Goal: Transaction & Acquisition: Purchase product/service

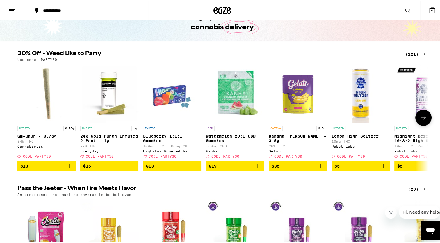
click at [423, 117] on icon at bounding box center [423, 116] width 7 height 7
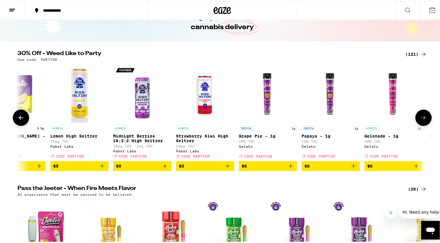
scroll to position [0, 346]
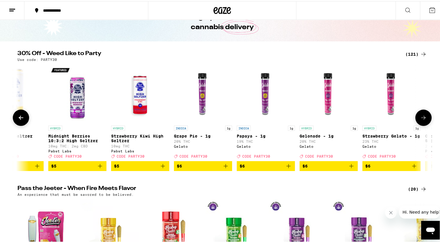
click at [423, 117] on icon at bounding box center [423, 116] width 7 height 7
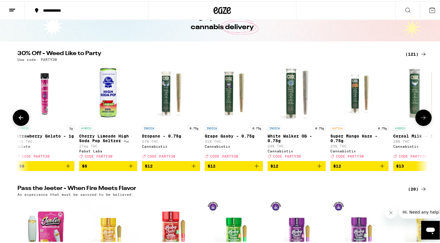
click at [423, 117] on icon at bounding box center [423, 116] width 7 height 7
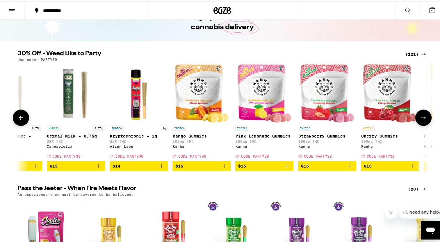
click at [423, 117] on icon at bounding box center [423, 116] width 7 height 7
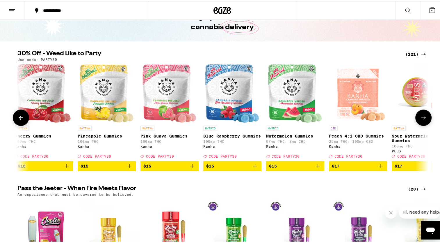
click at [423, 117] on icon at bounding box center [423, 116] width 7 height 7
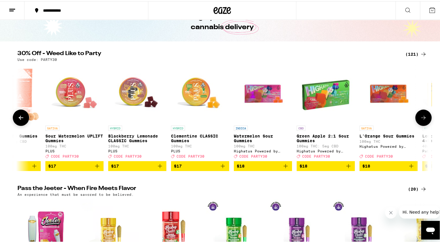
click at [423, 117] on icon at bounding box center [423, 116] width 7 height 7
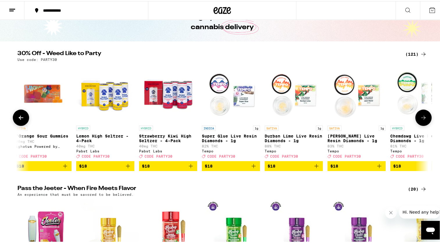
click at [423, 117] on icon at bounding box center [423, 116] width 7 height 7
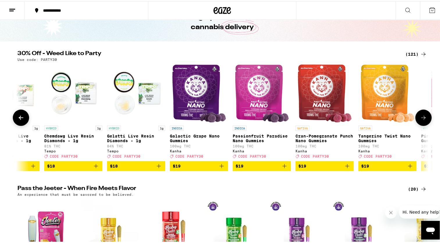
click at [423, 117] on icon at bounding box center [423, 116] width 7 height 7
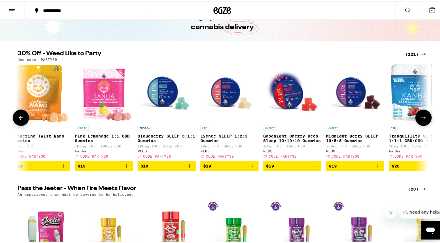
click at [423, 117] on icon at bounding box center [423, 116] width 7 height 7
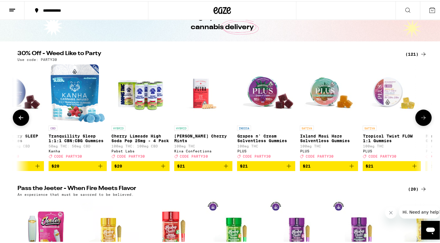
scroll to position [0, 3117]
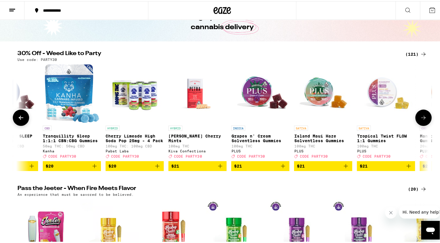
click at [423, 117] on icon at bounding box center [423, 116] width 7 height 7
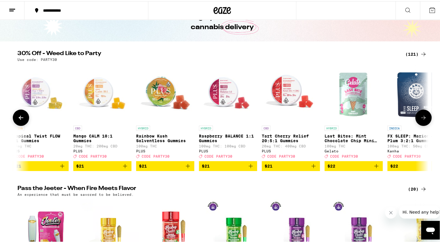
click at [423, 117] on icon at bounding box center [423, 116] width 7 height 7
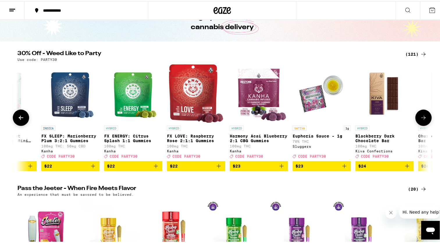
click at [423, 117] on icon at bounding box center [423, 116] width 7 height 7
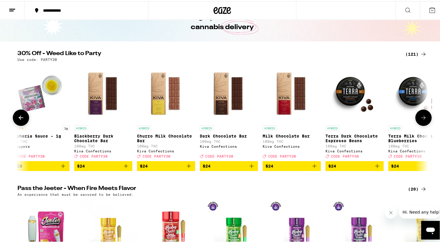
scroll to position [0, 4156]
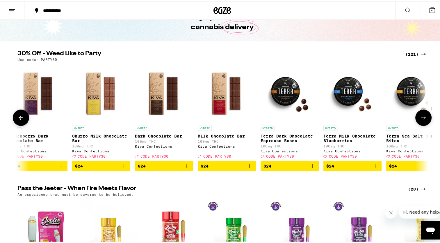
click at [423, 117] on icon at bounding box center [423, 116] width 7 height 7
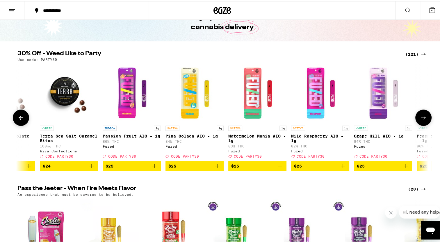
click at [423, 117] on icon at bounding box center [423, 116] width 7 height 7
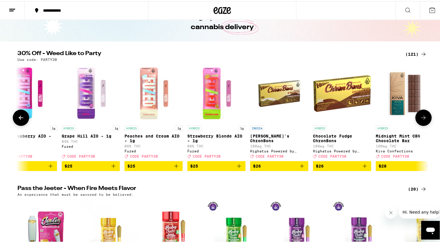
scroll to position [0, 4848]
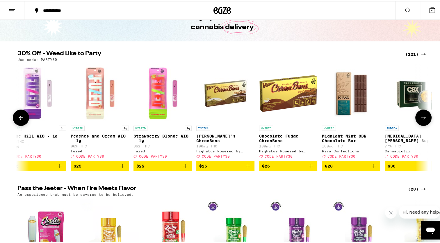
click at [423, 117] on icon at bounding box center [423, 116] width 7 height 7
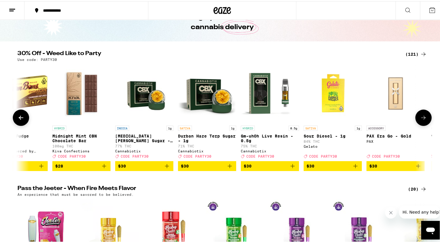
scroll to position [0, 5195]
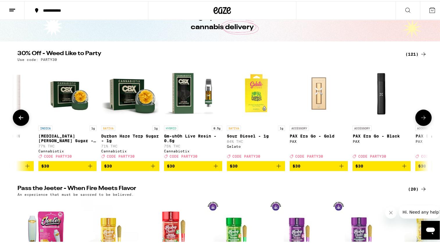
drag, startPoint x: 423, startPoint y: 117, endPoint x: 420, endPoint y: 122, distance: 5.2
drag, startPoint x: 420, startPoint y: 122, endPoint x: 394, endPoint y: 148, distance: 37.4
drag, startPoint x: 394, startPoint y: 148, endPoint x: 426, endPoint y: 116, distance: 44.8
click at [426, 116] on button at bounding box center [423, 116] width 16 height 16
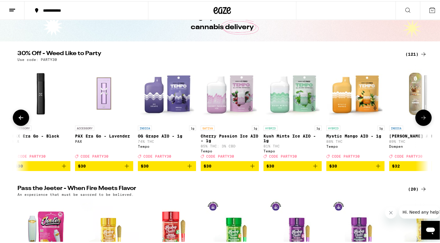
scroll to position [0, 5541]
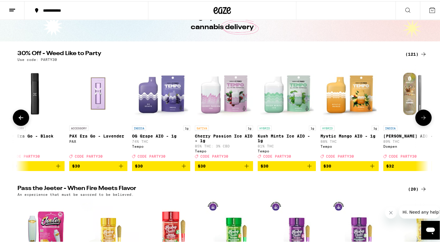
click at [426, 116] on button at bounding box center [423, 116] width 16 height 16
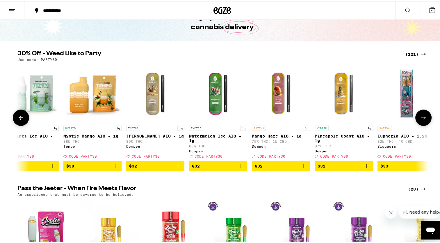
scroll to position [0, 5887]
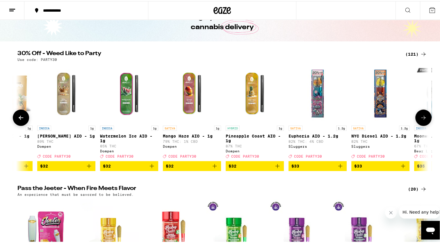
click at [422, 116] on icon at bounding box center [423, 116] width 7 height 7
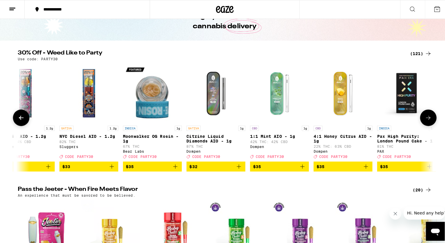
scroll to position [0, 6234]
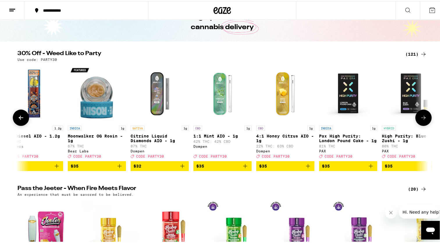
click at [148, 133] on div "SATIVA 1g Citrine Liquid Diamonds AIO - 1g 87% THC Dompen Deal Created with Ske…" at bounding box center [160, 140] width 58 height 33
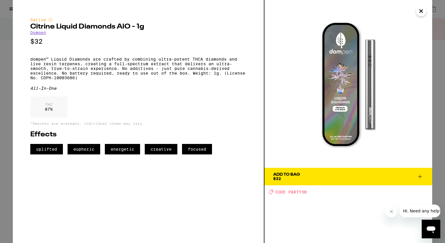
click at [290, 176] on div "Add To Bag" at bounding box center [286, 174] width 27 height 4
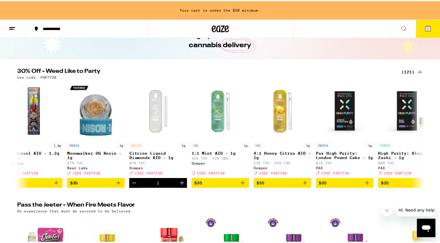
scroll to position [54, 0]
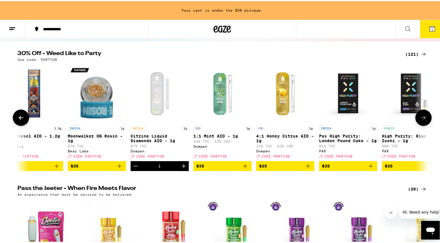
click at [426, 113] on button at bounding box center [423, 116] width 16 height 16
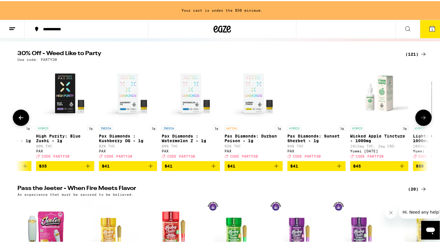
scroll to position [0, 6580]
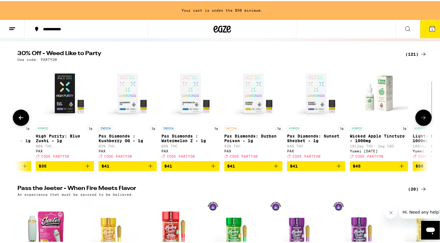
click at [426, 113] on button at bounding box center [423, 116] width 16 height 16
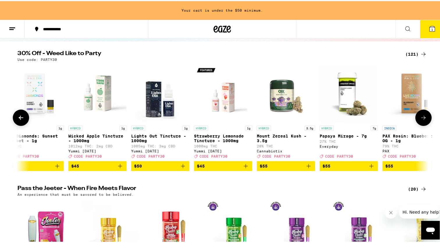
scroll to position [0, 6926]
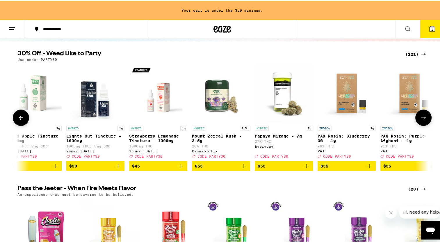
click at [426, 113] on button at bounding box center [423, 116] width 16 height 16
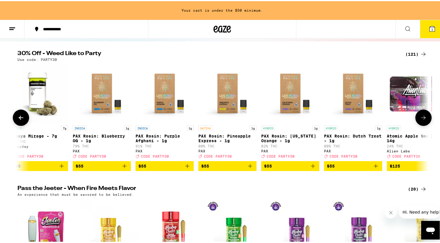
scroll to position [0, 7194]
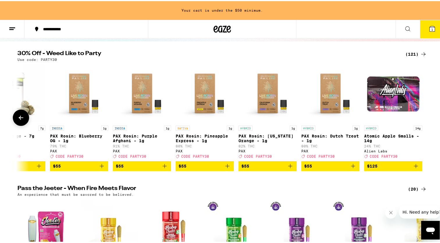
click at [426, 113] on div at bounding box center [423, 116] width 16 height 16
click at [19, 117] on icon at bounding box center [21, 116] width 5 height 4
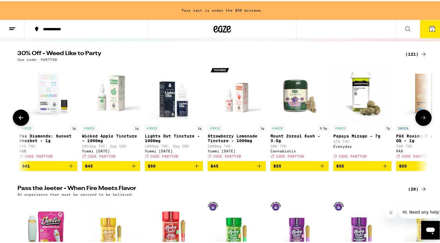
click at [19, 117] on icon at bounding box center [21, 116] width 5 height 4
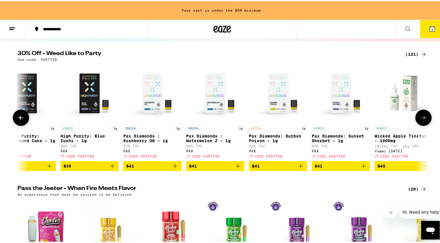
scroll to position [0, 6502]
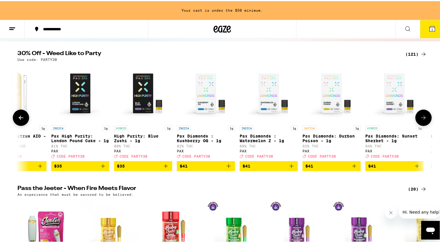
click at [19, 117] on icon at bounding box center [21, 116] width 5 height 4
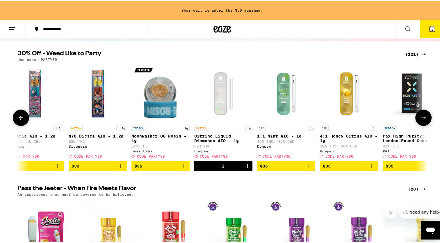
scroll to position [0, 6156]
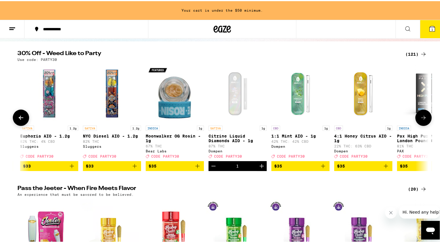
click at [19, 117] on icon at bounding box center [21, 116] width 5 height 4
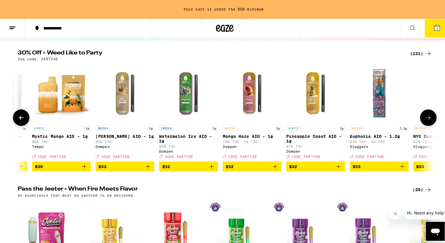
scroll to position [0, 5810]
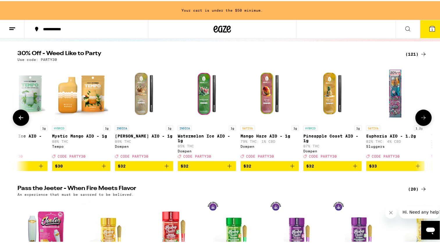
click at [245, 137] on p "Mango Haze AIO - 1g" at bounding box center [270, 134] width 58 height 5
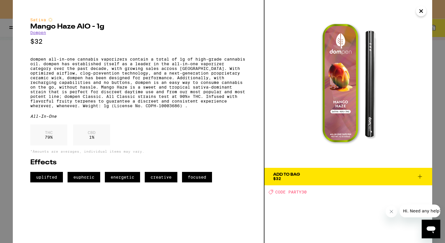
click at [316, 174] on span "Add To Bag $32" at bounding box center [348, 176] width 150 height 8
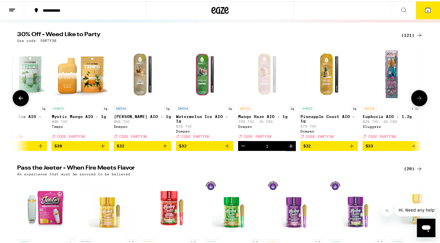
scroll to position [35, 0]
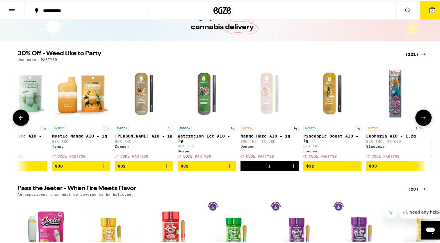
click at [125, 134] on p "[PERSON_NAME] AIO - 1g" at bounding box center [144, 134] width 58 height 5
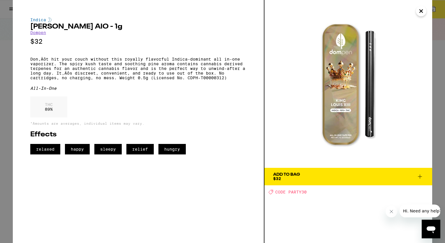
click at [285, 176] on div "Add To Bag" at bounding box center [286, 174] width 27 height 4
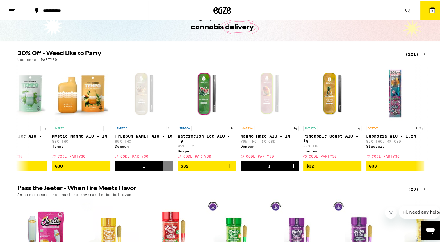
click at [430, 9] on icon at bounding box center [432, 8] width 5 height 5
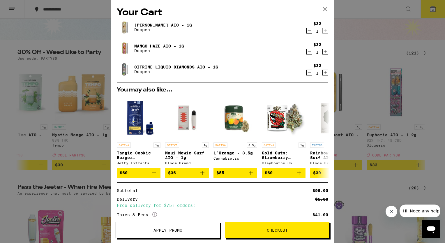
click at [174, 229] on span "Apply Promo" at bounding box center [167, 230] width 29 height 4
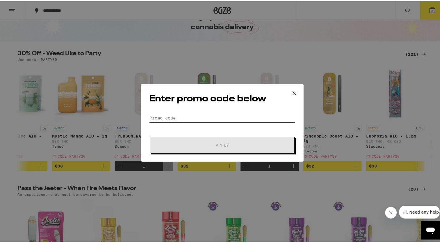
click at [153, 116] on input "Promo Code" at bounding box center [222, 116] width 146 height 9
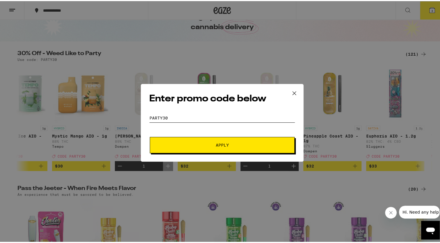
type input "party30"
click at [166, 144] on button "Apply" at bounding box center [222, 144] width 145 height 16
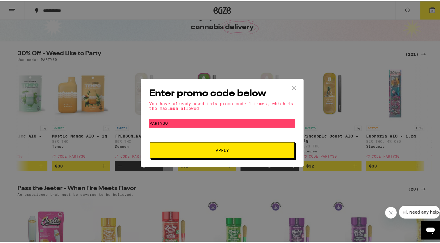
click at [293, 87] on icon at bounding box center [294, 86] width 3 height 3
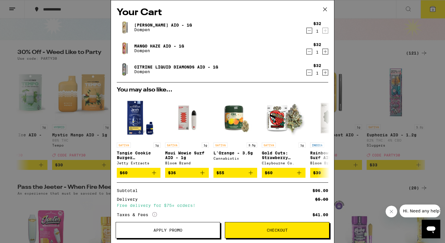
click at [323, 8] on icon at bounding box center [324, 9] width 9 height 9
